Goal: Task Accomplishment & Management: Manage account settings

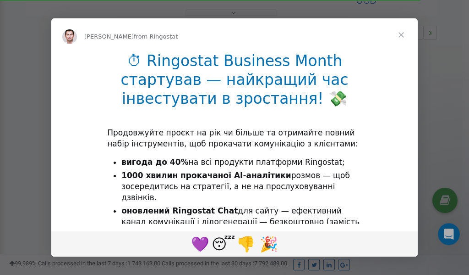
click at [402, 35] on span "Close" at bounding box center [401, 34] width 33 height 33
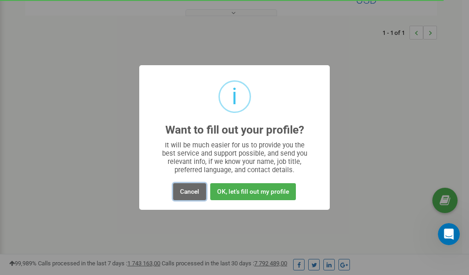
click at [193, 193] on button "Cancel" at bounding box center [189, 191] width 33 height 17
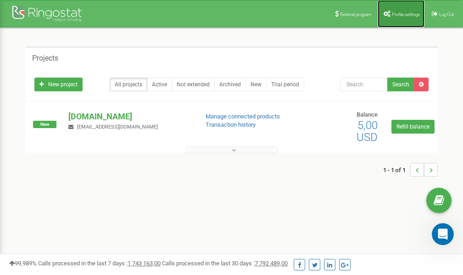
click at [398, 10] on link "Profile settings" at bounding box center [400, 14] width 47 height 28
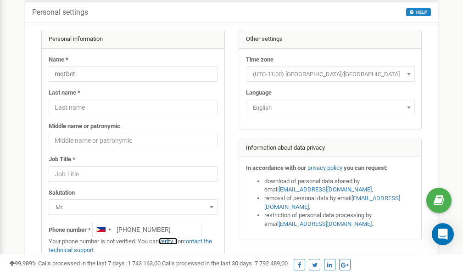
click at [173, 241] on link "verify it" at bounding box center [168, 240] width 19 height 7
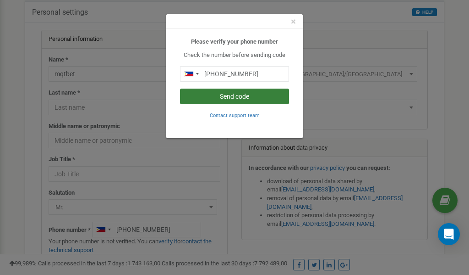
click at [233, 99] on button "Send code" at bounding box center [234, 96] width 109 height 16
